Goal: Navigation & Orientation: Go to known website

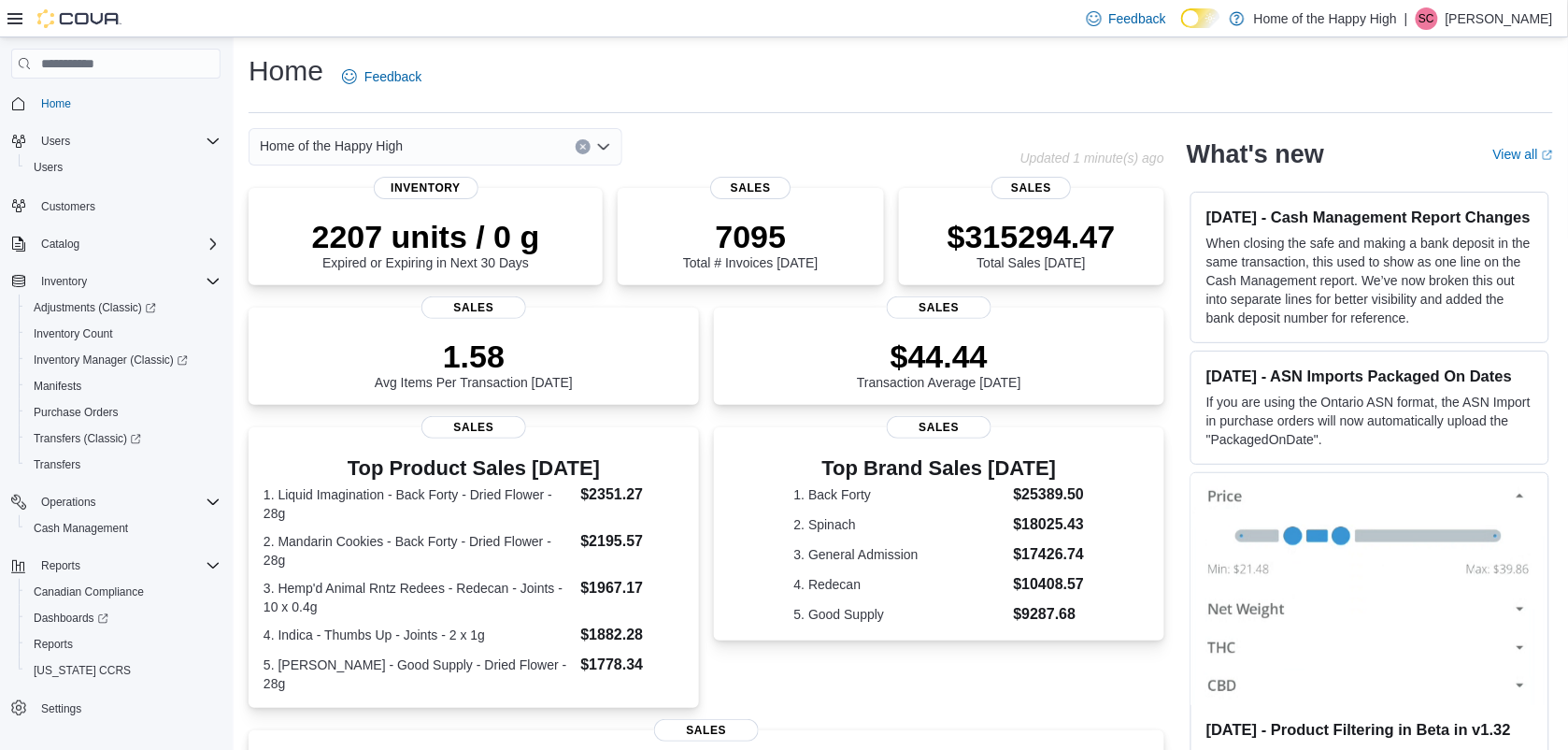
click at [1501, 1] on div "Feedback Dark Mode Home of the Happy High | SC [PERSON_NAME]" at bounding box center [1316, 19] width 473 height 38
click at [1496, 26] on p "Scott Cooper" at bounding box center [1500, 19] width 108 height 23
click at [1432, 174] on span "Sign Out" at bounding box center [1433, 179] width 51 height 19
